Goal: Task Accomplishment & Management: Manage account settings

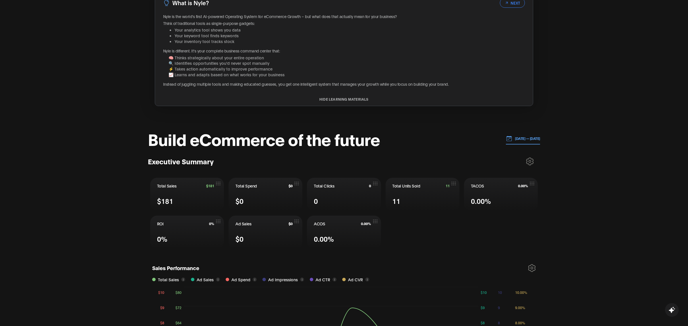
scroll to position [161, 0]
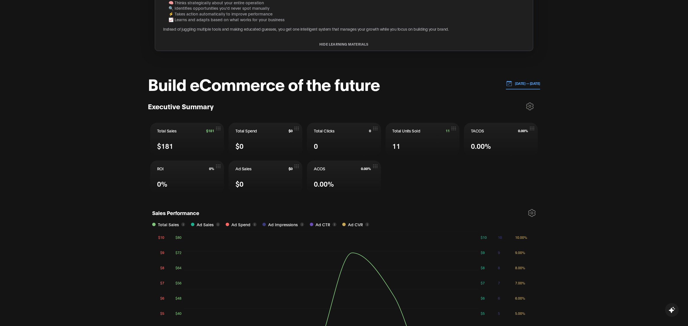
click at [512, 85] on p "[DATE] — [DATE]" at bounding box center [526, 83] width 28 height 5
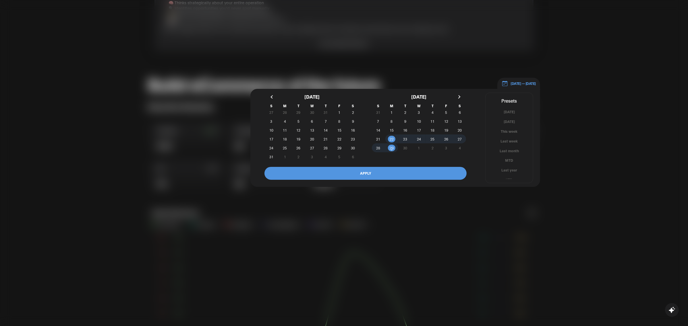
scroll to position [3, 0]
click at [547, 145] on div at bounding box center [344, 163] width 688 height 326
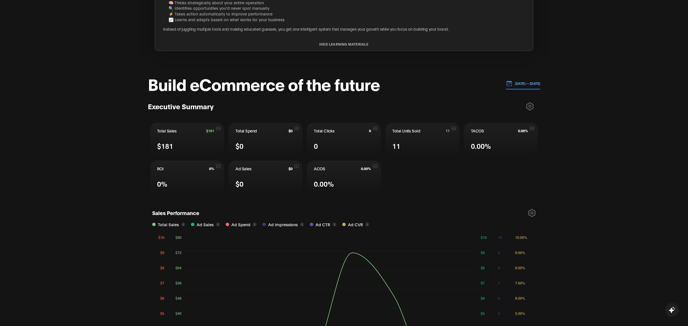
scroll to position [0, 0]
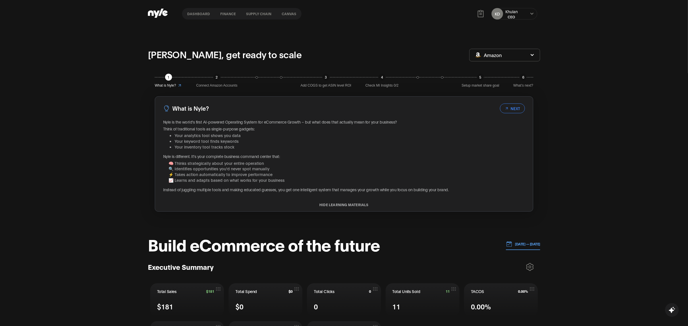
click at [289, 18] on nav "Dashboard finance Supply chain Canvas" at bounding box center [241, 13] width 119 height 11
click at [284, 12] on button "Canvas" at bounding box center [289, 14] width 25 height 4
click at [286, 14] on button "Canvas" at bounding box center [289, 14] width 25 height 4
click at [287, 12] on button "Canvas" at bounding box center [289, 14] width 25 height 4
click at [285, 12] on button "Canvas" at bounding box center [289, 14] width 25 height 4
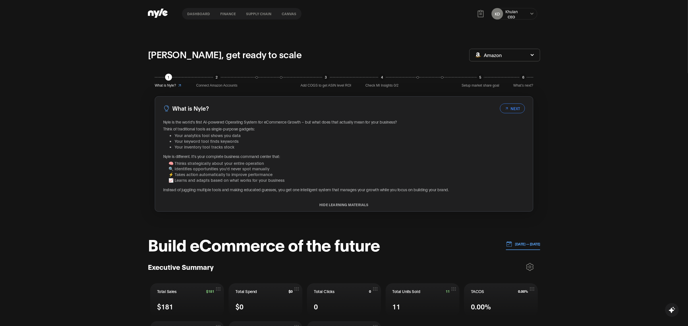
click at [283, 15] on button "Canvas" at bounding box center [289, 14] width 25 height 4
click at [284, 15] on button "Canvas" at bounding box center [289, 14] width 25 height 4
click at [259, 14] on button "Supply chain" at bounding box center [259, 14] width 36 height 4
click at [232, 14] on button "finance" at bounding box center [228, 14] width 26 height 4
click at [289, 17] on nav "Dashboard finance Supply chain Canvas" at bounding box center [241, 13] width 119 height 11
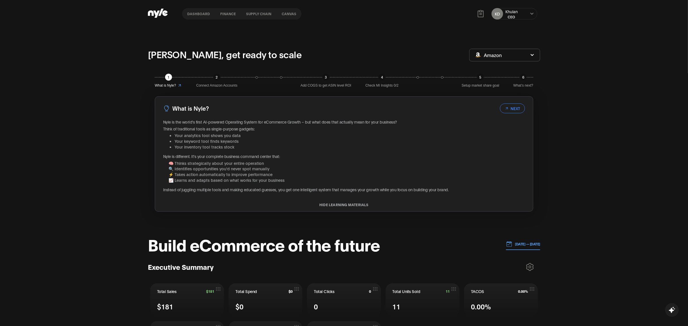
click at [204, 16] on button "Dashboard" at bounding box center [198, 14] width 33 height 4
click at [285, 16] on nav "Dashboard finance Supply chain Canvas" at bounding box center [241, 13] width 119 height 11
click at [288, 12] on button "Canvas" at bounding box center [289, 14] width 25 height 4
click at [253, 11] on nav "Dashboard finance Supply chain Canvas" at bounding box center [241, 13] width 119 height 11
click at [255, 13] on button "Supply chain" at bounding box center [259, 14] width 36 height 4
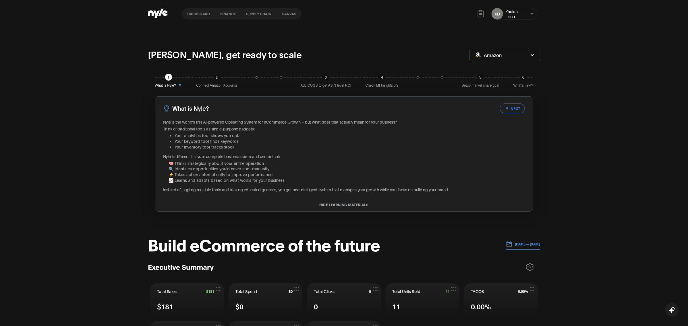
click at [291, 13] on button "Canvas" at bounding box center [289, 14] width 25 height 4
click at [284, 15] on button "Canvas" at bounding box center [289, 14] width 25 height 4
click at [527, 13] on div "KD Khulan CEO" at bounding box center [514, 13] width 46 height 11
click at [533, 13] on icon at bounding box center [531, 14] width 3 height 2
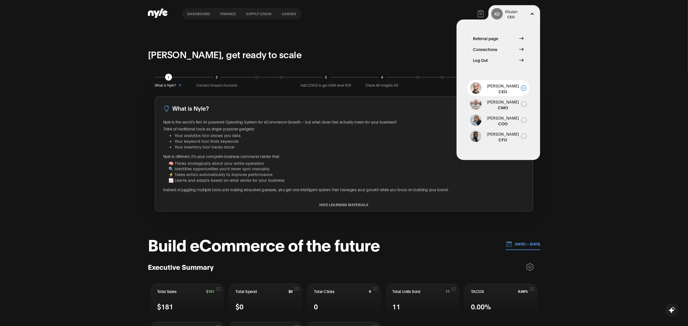
click at [360, 58] on div "[PERSON_NAME], get ready to scale" at bounding box center [308, 54] width 321 height 15
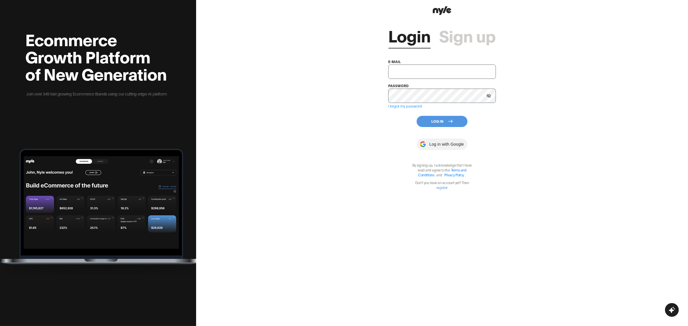
type input "showroom@nyle.ai"
click at [434, 123] on button "Log In" at bounding box center [442, 121] width 51 height 11
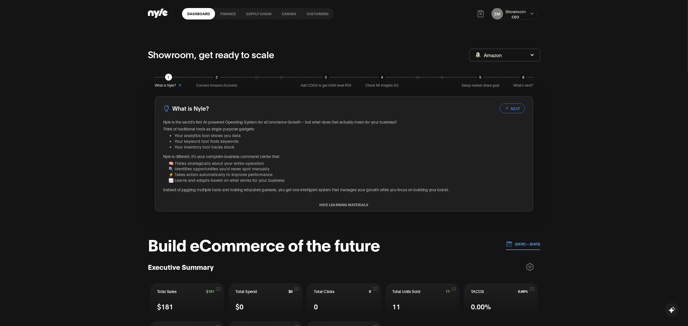
click at [310, 16] on link "Customers" at bounding box center [318, 13] width 32 height 11
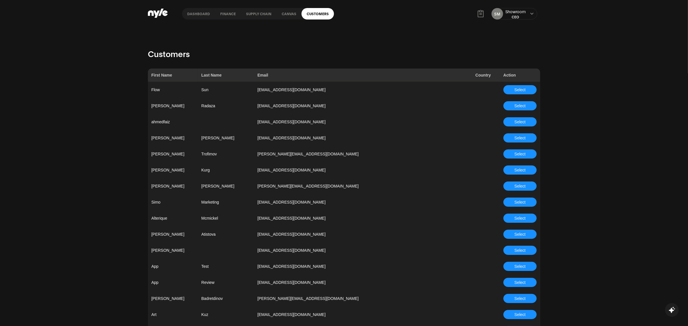
scroll to position [1003, 0]
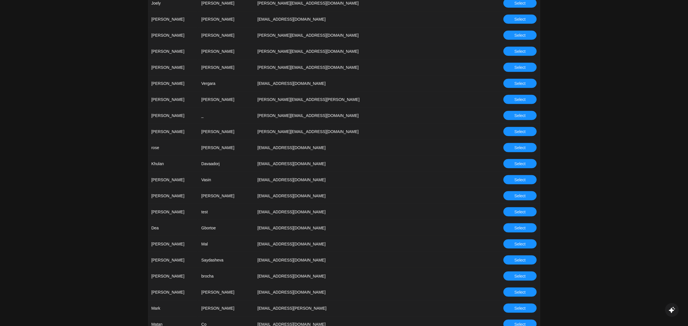
click at [512, 165] on button "Select" at bounding box center [519, 163] width 33 height 9
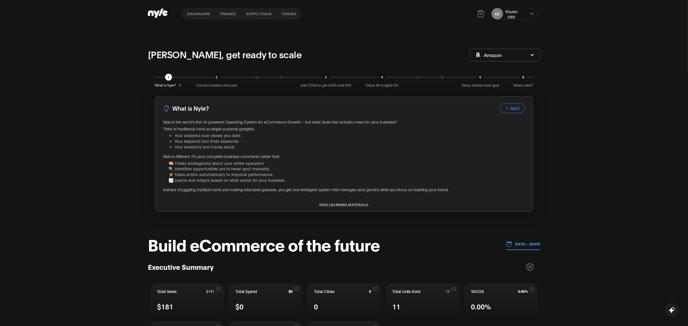
click at [285, 15] on button "Canvas" at bounding box center [289, 14] width 25 height 4
click at [295, 13] on button "Canvas" at bounding box center [289, 14] width 25 height 4
click at [259, 12] on button "Supply chain" at bounding box center [259, 14] width 36 height 4
click at [528, 15] on div "KD Khulan CEO" at bounding box center [514, 13] width 46 height 11
click at [532, 15] on icon at bounding box center [531, 14] width 3 height 2
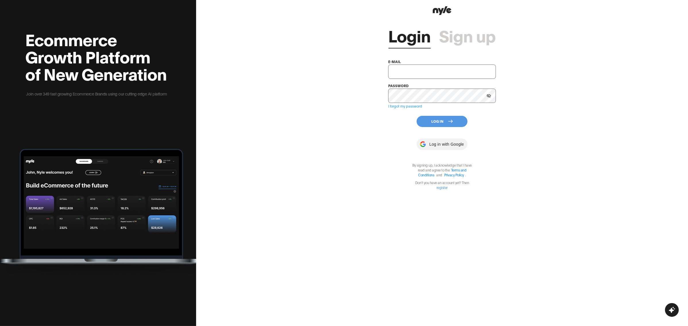
type input "[EMAIL_ADDRESS][PERSON_NAME]"
click at [438, 125] on button "Log In" at bounding box center [442, 121] width 51 height 11
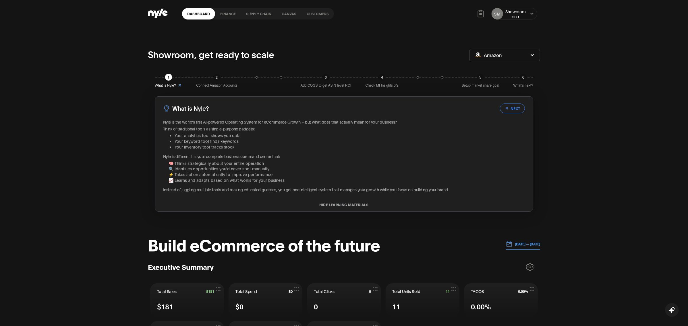
click at [314, 13] on link "Customers" at bounding box center [318, 13] width 32 height 11
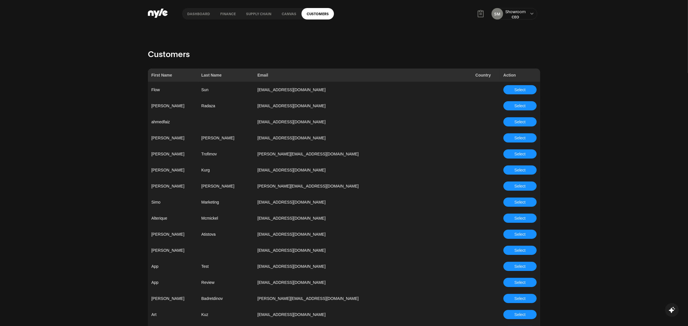
scroll to position [1566, 0]
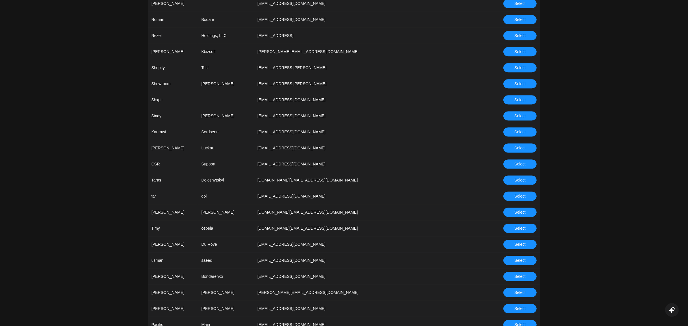
click at [518, 161] on span "Select" at bounding box center [520, 164] width 11 height 6
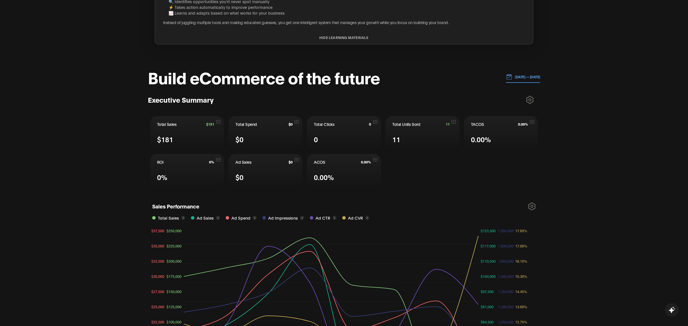
scroll to position [169, 0]
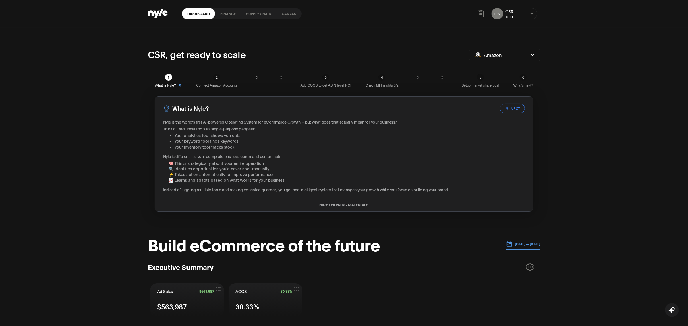
click at [288, 14] on link "Canvas" at bounding box center [289, 13] width 25 height 11
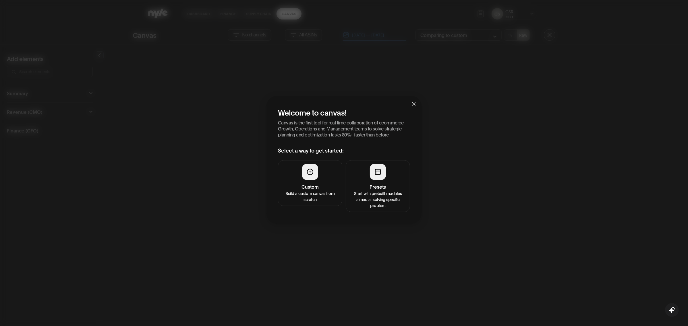
click at [374, 185] on h4 "Presets" at bounding box center [377, 186] width 57 height 7
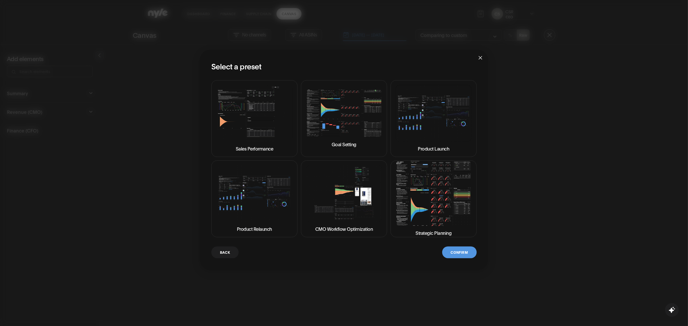
click at [418, 194] on img at bounding box center [433, 193] width 76 height 65
click at [460, 255] on button "Confirm" at bounding box center [459, 253] width 34 height 12
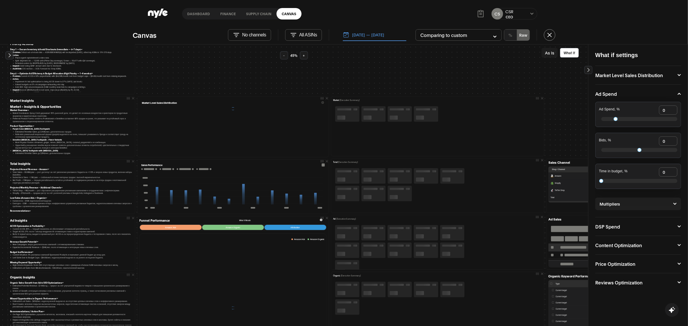
scroll to position [35, 0]
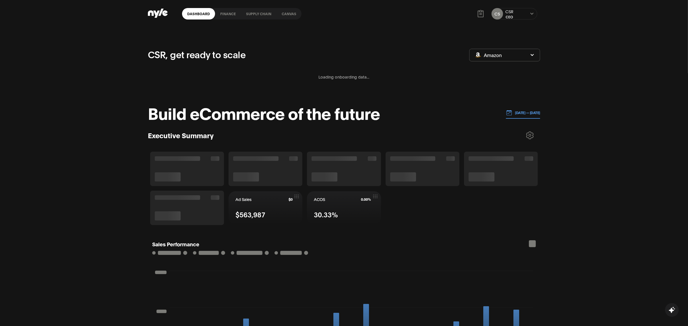
scroll to position [72, 0]
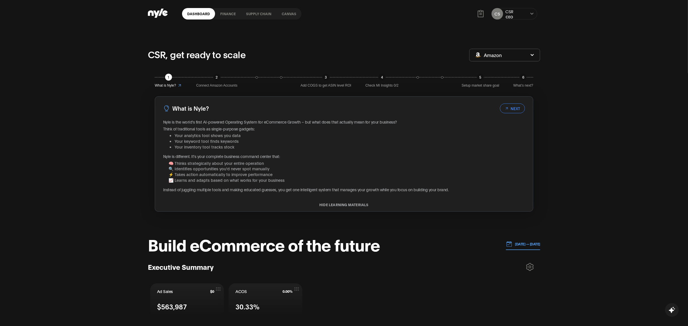
click at [541, 9] on header "Dashboard finance Supply chain Canvas CS CSR CEO" at bounding box center [344, 14] width 688 height 28
click at [530, 12] on icon at bounding box center [532, 13] width 4 height 3
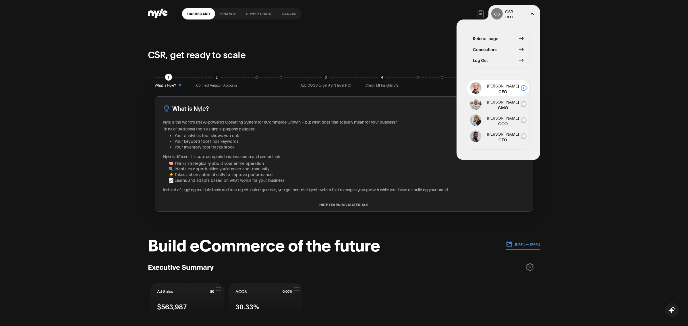
click at [385, 21] on div "Dashboard finance Supply chain Canvas CS CSR CEO Referral page Connections Log …" at bounding box center [344, 14] width 392 height 28
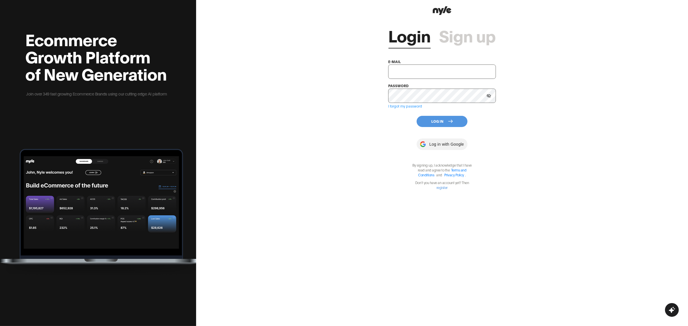
type input "[EMAIL_ADDRESS][PERSON_NAME]"
click at [439, 122] on button "Log In" at bounding box center [442, 121] width 51 height 11
